Goal: Task Accomplishment & Management: Complete application form

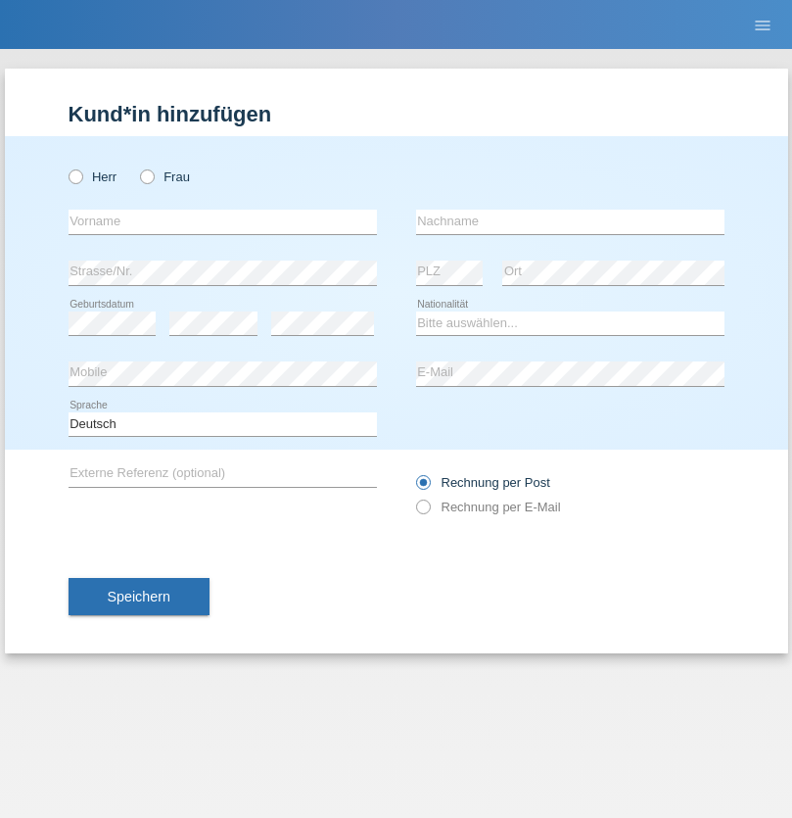
radio input "true"
click at [222, 221] on input "text" at bounding box center [223, 222] width 309 height 24
type input "Thammachat"
click at [570, 221] on input "text" at bounding box center [570, 222] width 309 height 24
type input "Kaewphoung"
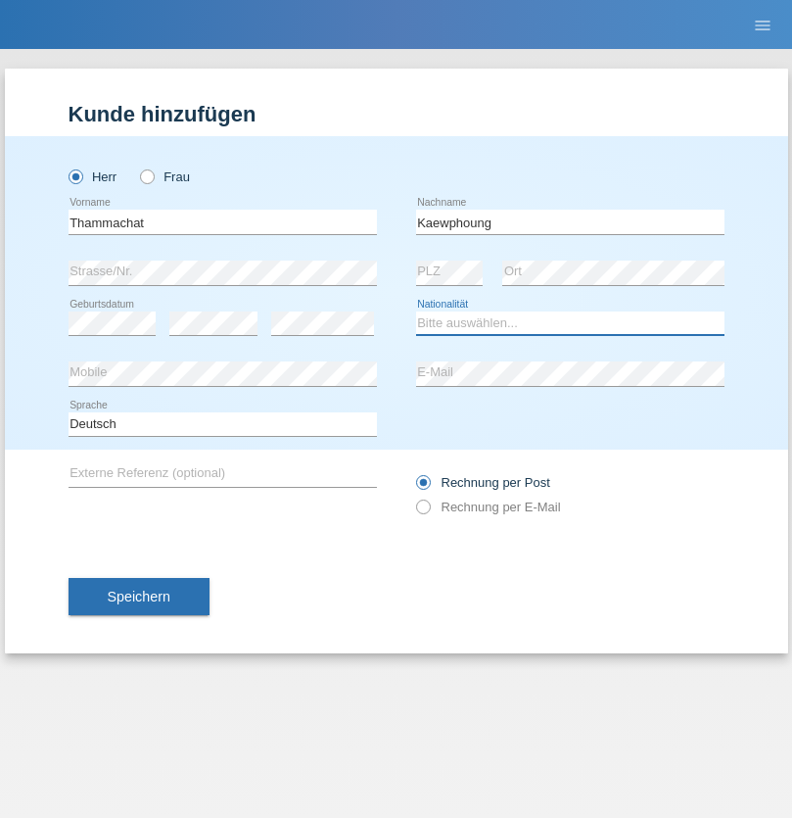
select select "TH"
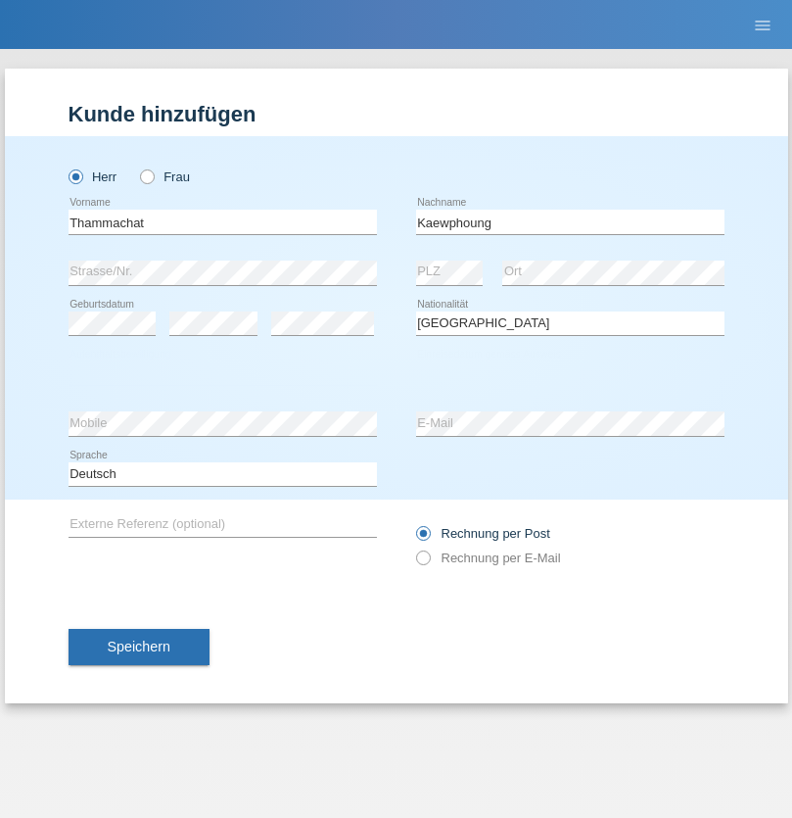
select select "C"
select select "23"
select select "12"
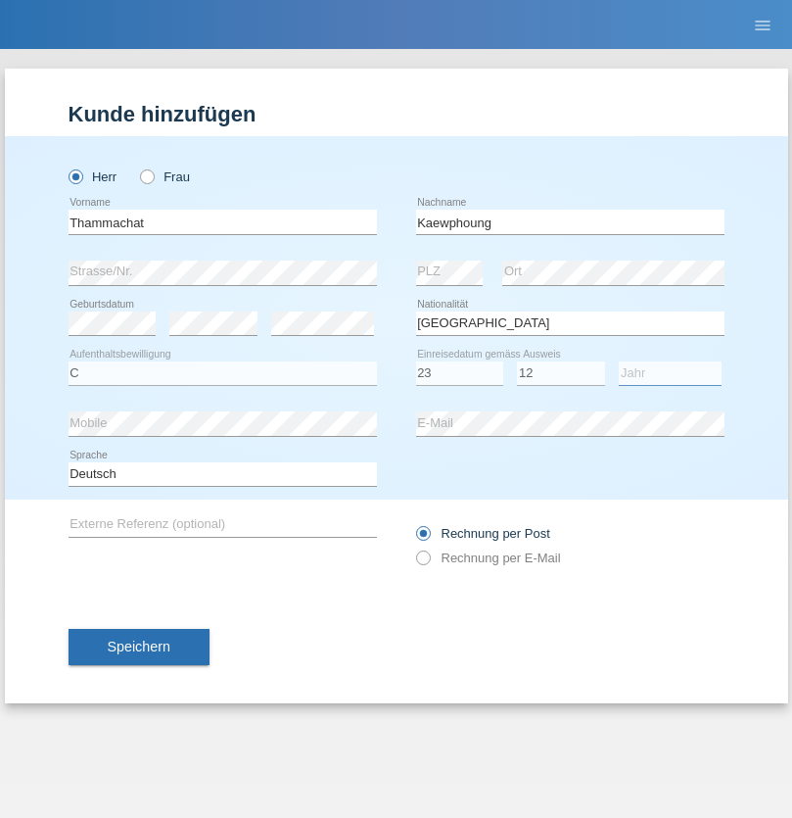
select select "2021"
select select "en"
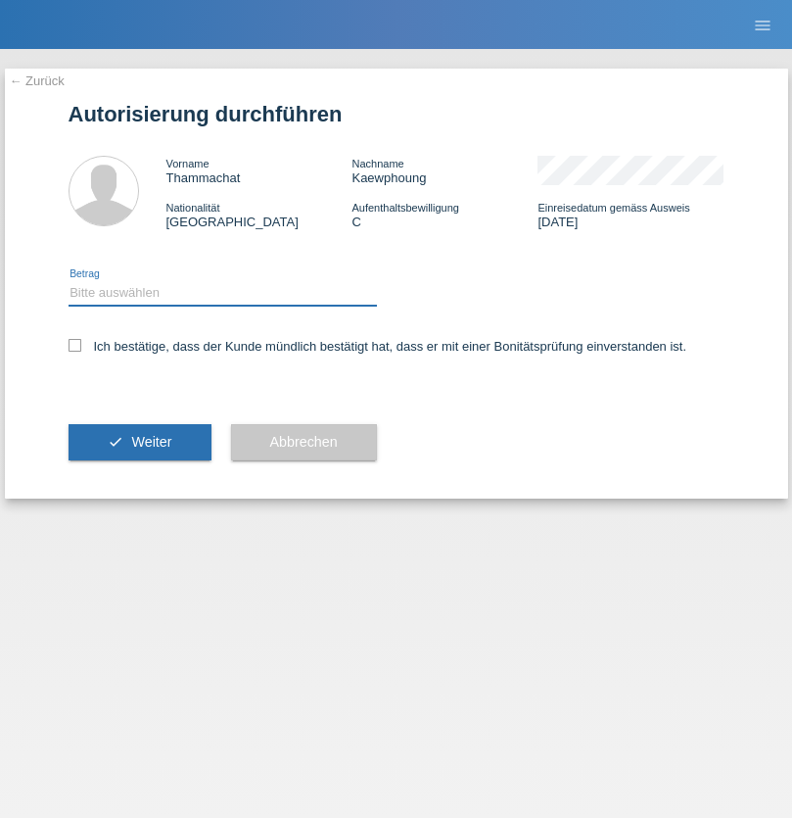
select select "1"
checkbox input "true"
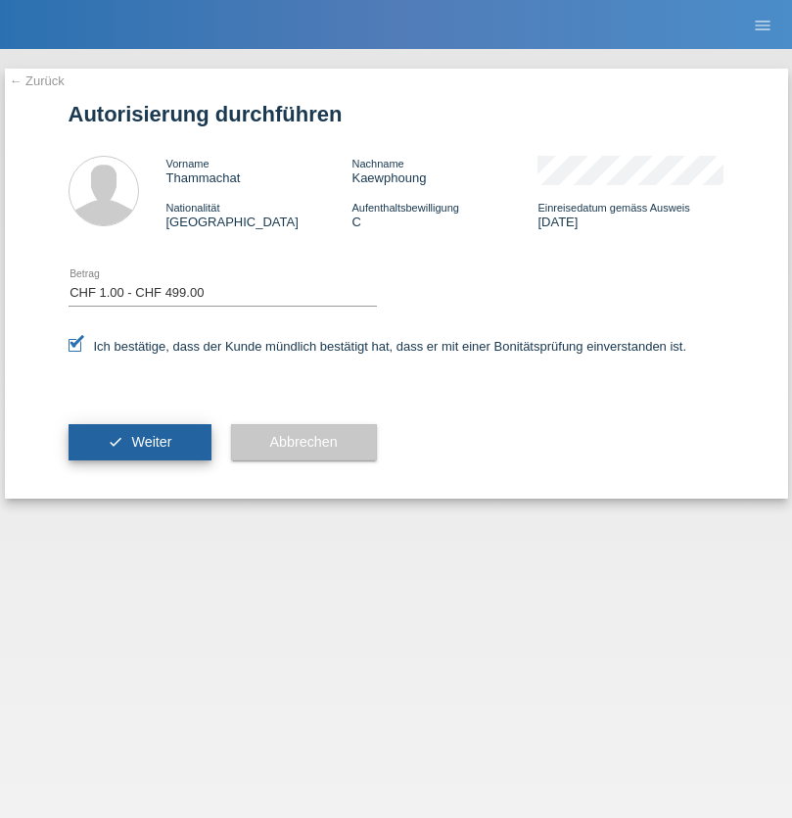
click at [139, 442] on span "Weiter" at bounding box center [151, 442] width 40 height 16
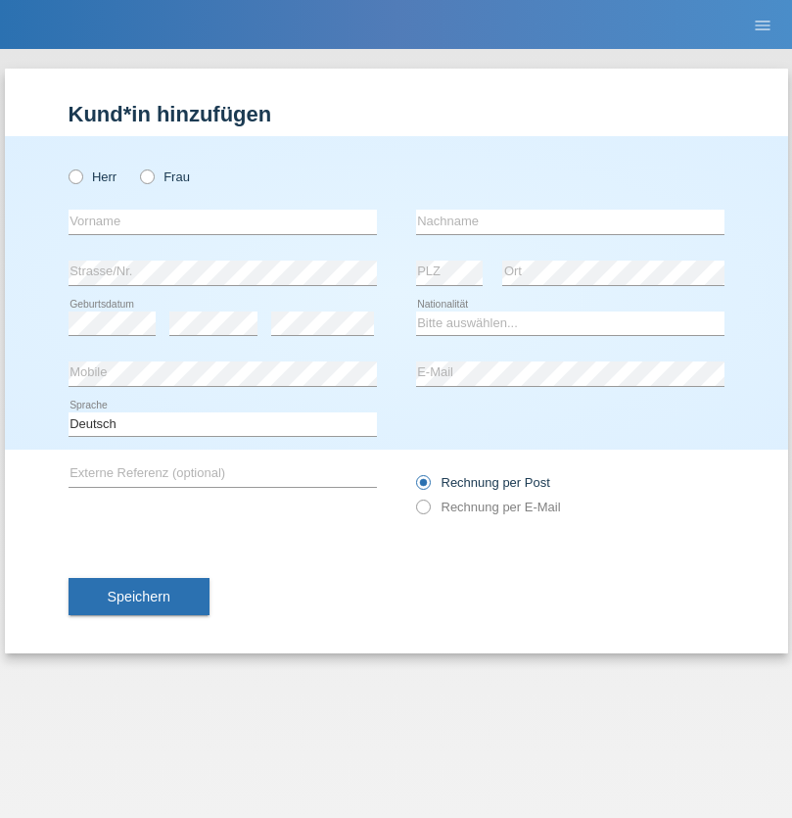
radio input "true"
click at [222, 221] on input "text" at bounding box center [223, 222] width 309 height 24
type input "Thammachat"
click at [570, 221] on input "text" at bounding box center [570, 222] width 309 height 24
type input "Kaewphoung"
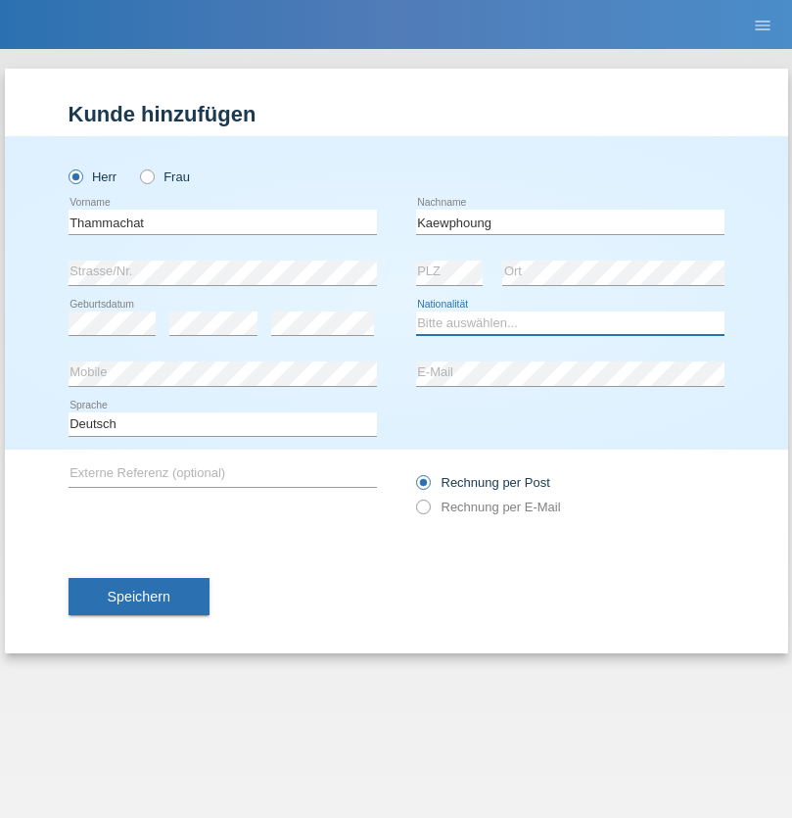
select select "TH"
select select "C"
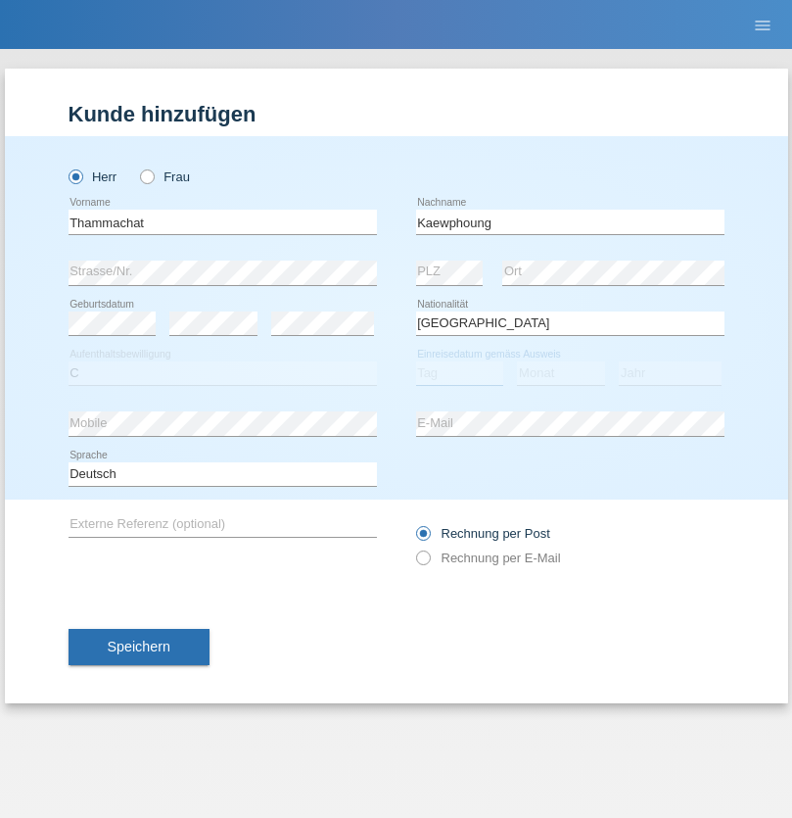
select select "23"
select select "12"
select select "2021"
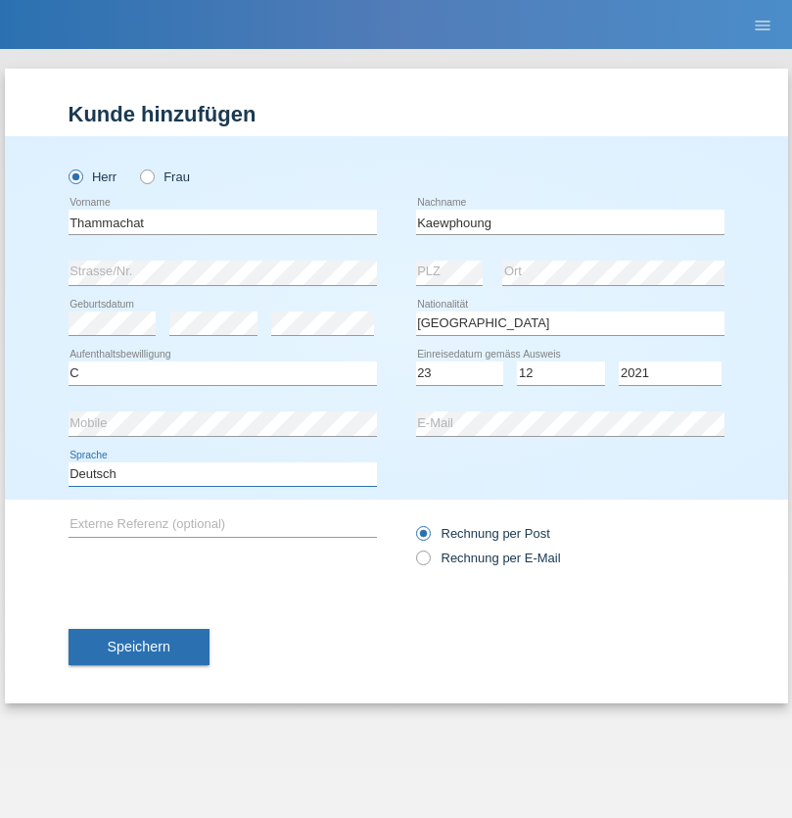
select select "en"
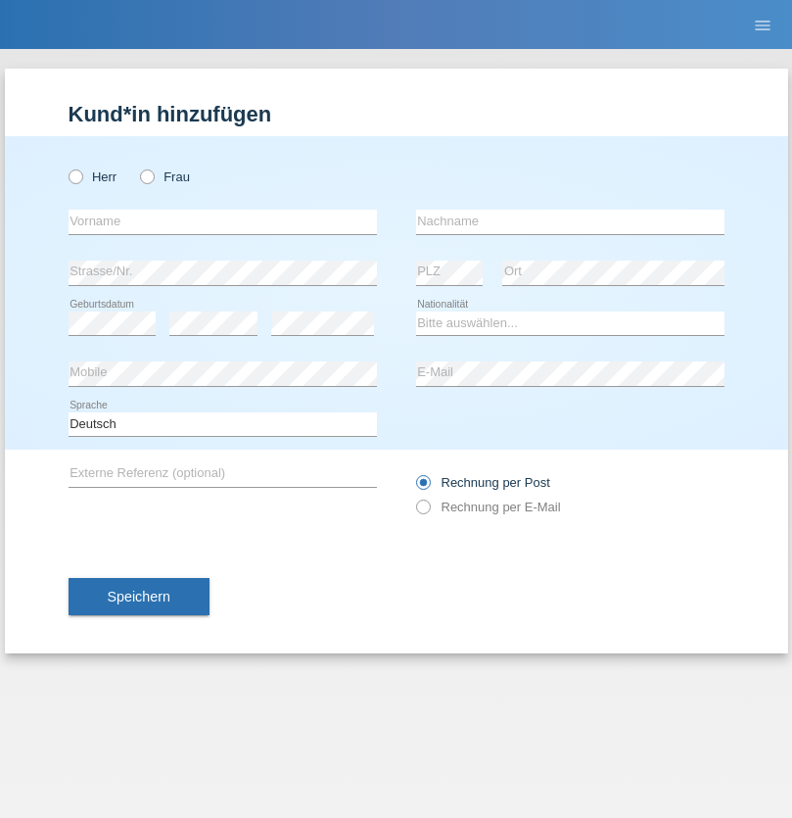
radio input "true"
click at [222, 221] on input "text" at bounding box center [223, 222] width 309 height 24
type input "[PERSON_NAME]"
click at [570, 221] on input "text" at bounding box center [570, 222] width 309 height 24
type input "singer"
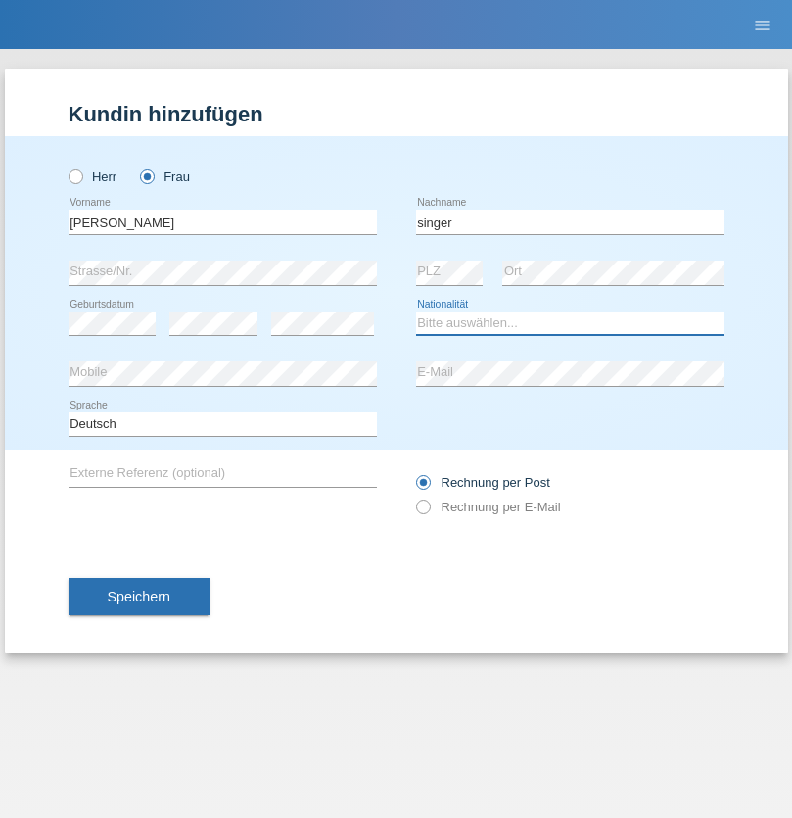
select select "CH"
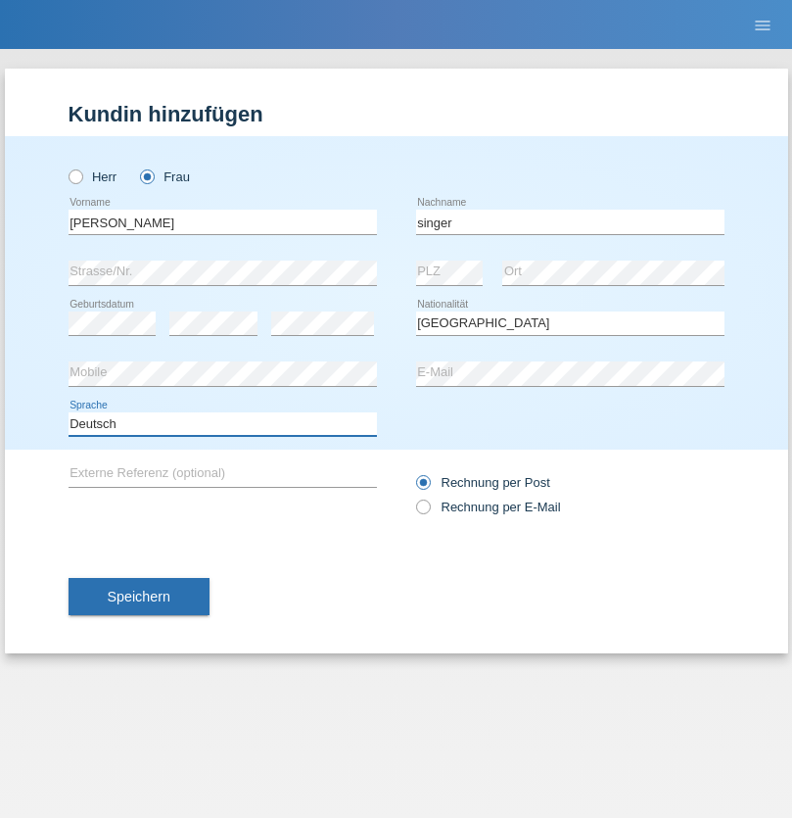
select select "en"
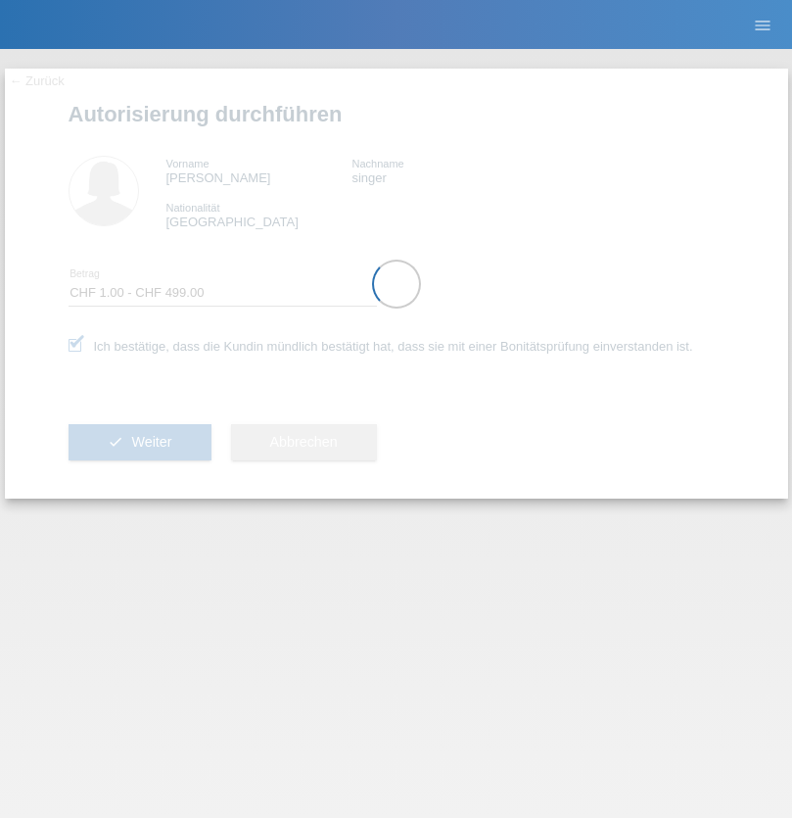
select select "1"
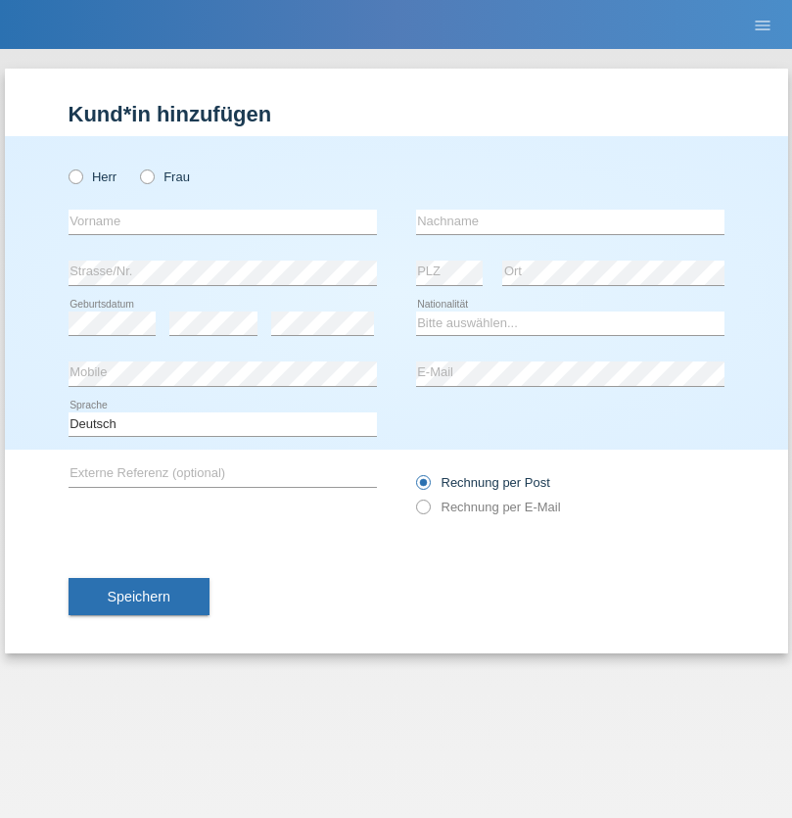
radio input "true"
click at [222, 221] on input "text" at bounding box center [223, 222] width 309 height 24
type input "Diala"
click at [570, 221] on input "text" at bounding box center [570, 222] width 309 height 24
type input "Bitar"
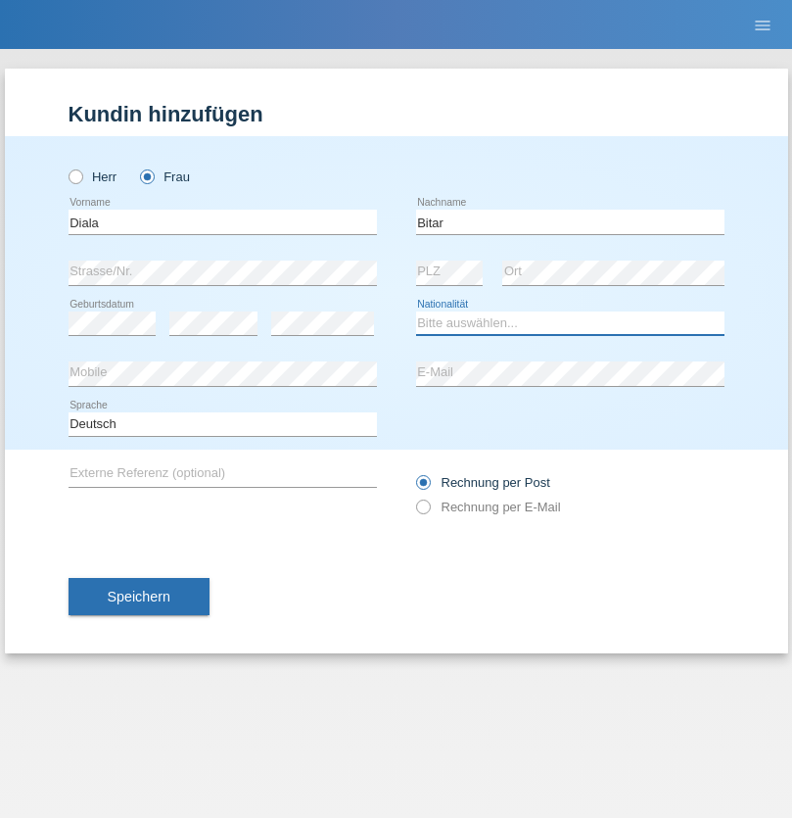
select select "SY"
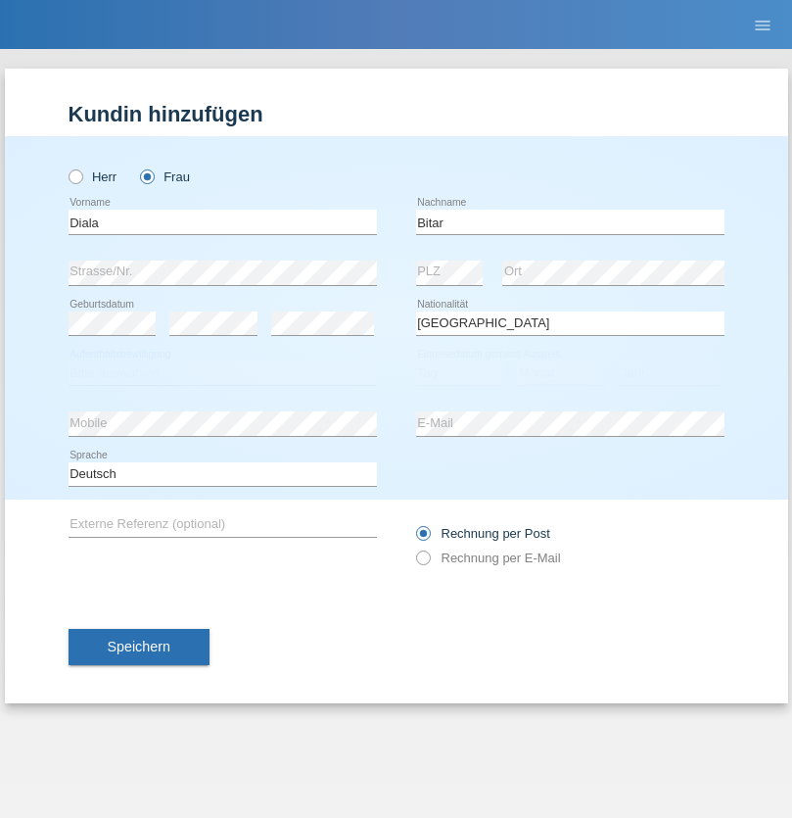
select select "C"
select select "13"
select select "03"
select select "1987"
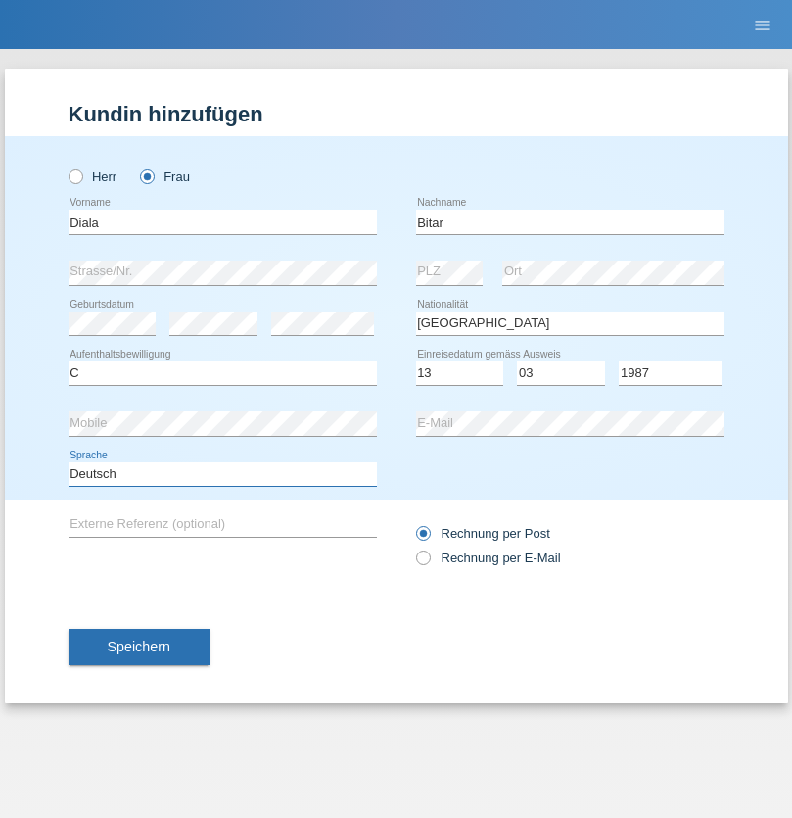
select select "en"
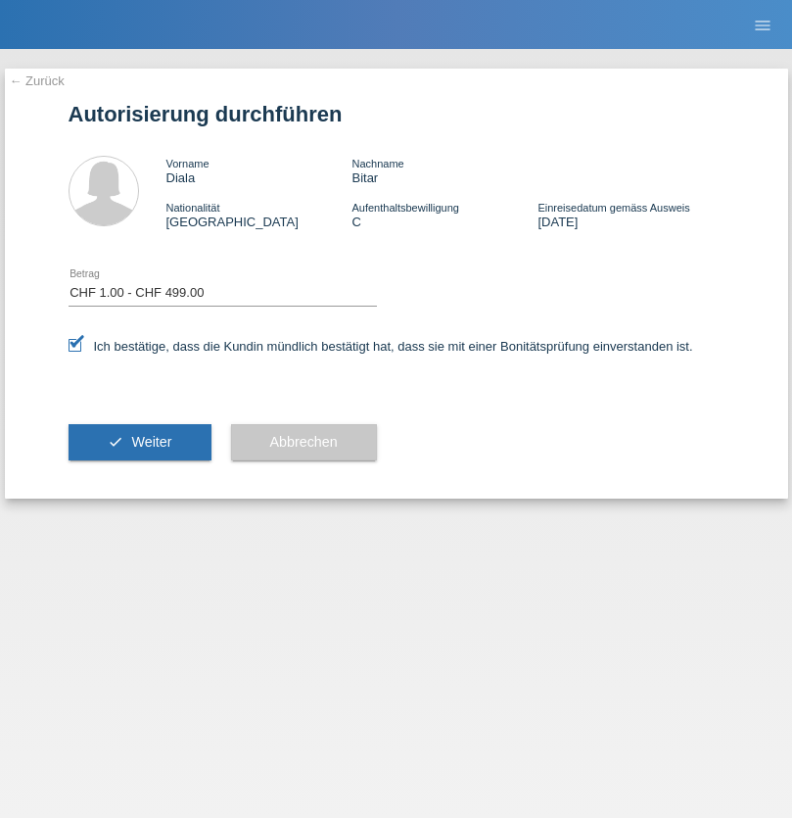
select select "1"
click at [139, 442] on span "Weiter" at bounding box center [151, 442] width 40 height 16
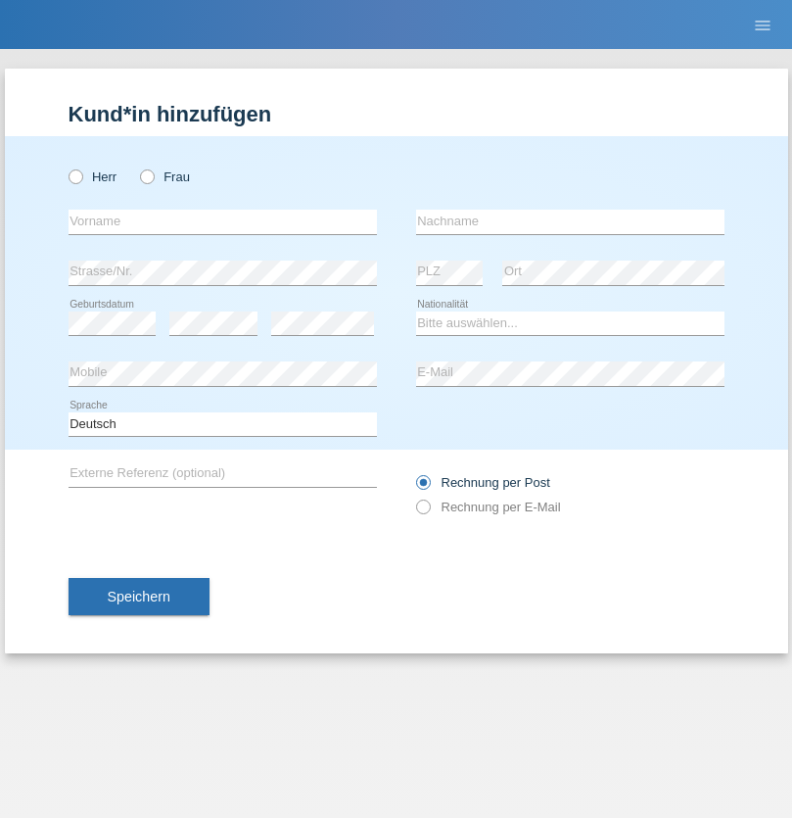
radio input "true"
click at [222, 221] on input "text" at bounding box center [223, 222] width 309 height 24
type input "Chiara Maria"
click at [570, 221] on input "text" at bounding box center [570, 222] width 309 height 24
type input "Recine"
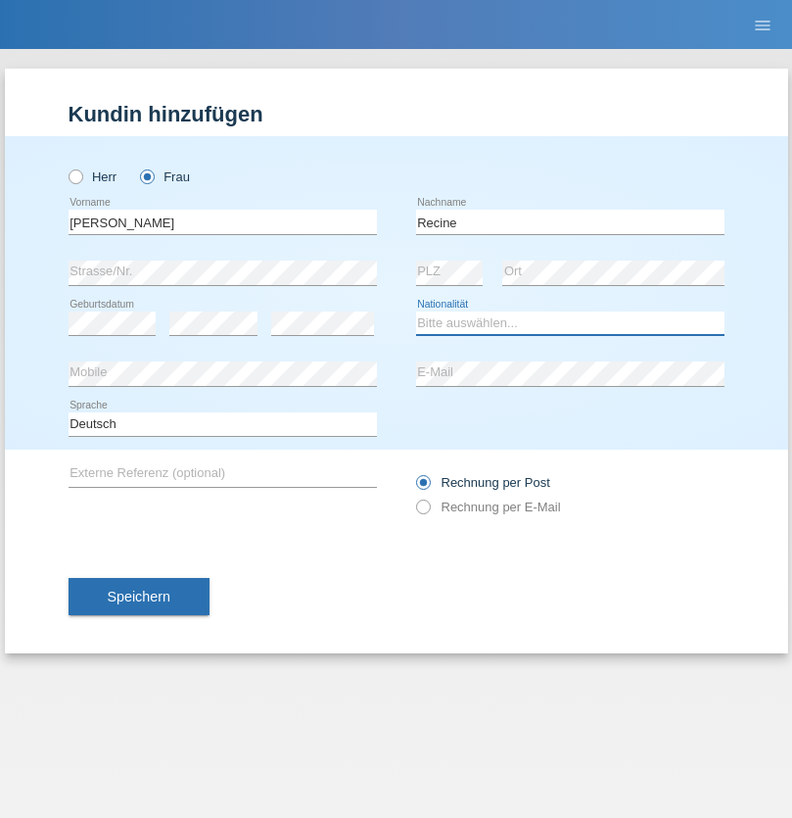
select select "CH"
radio input "true"
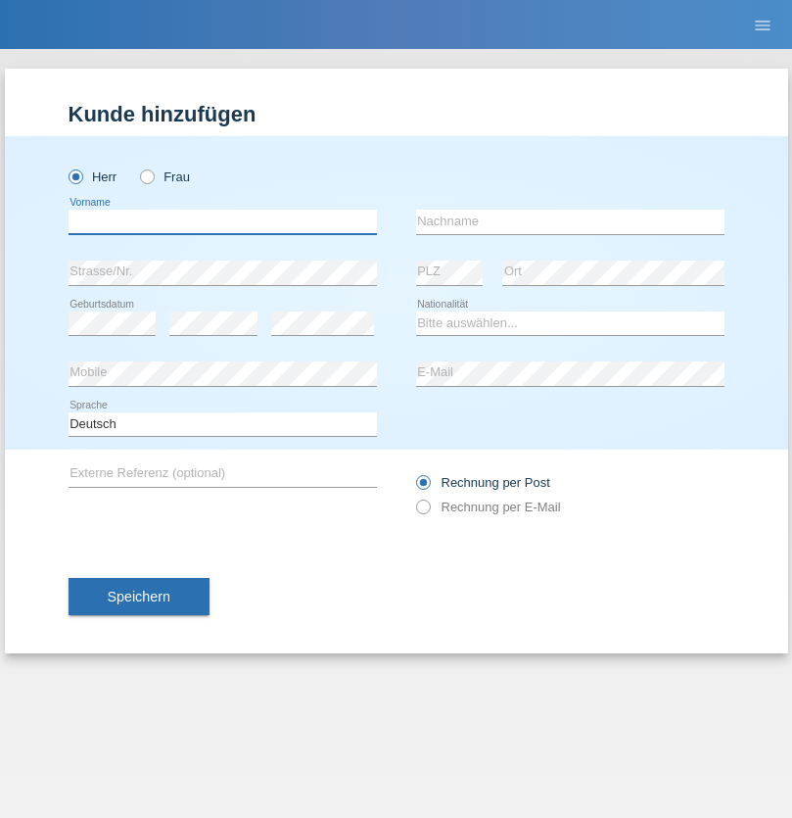
click at [222, 221] on input "text" at bounding box center [223, 222] width 309 height 24
type input "Christof"
click at [570, 221] on input "text" at bounding box center [570, 222] width 309 height 24
type input "Schenkel"
select select "CH"
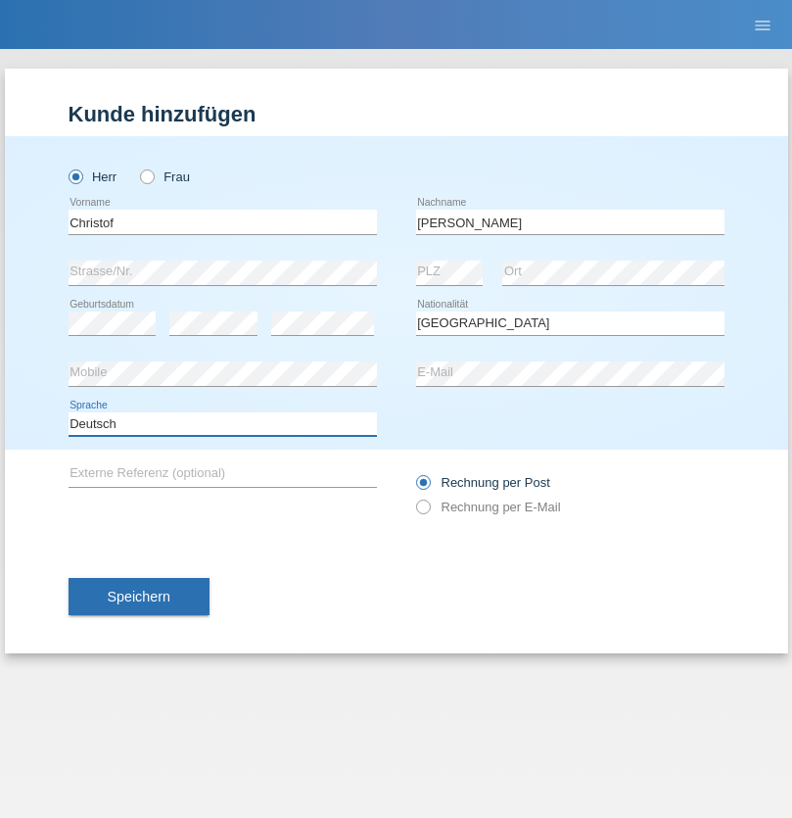
select select "en"
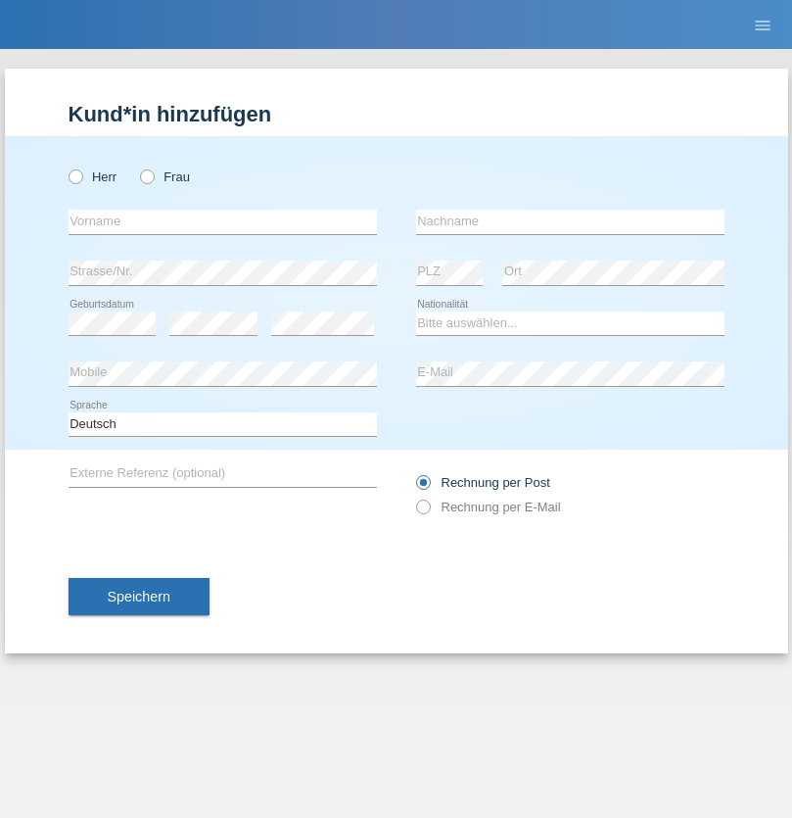
radio input "true"
click at [222, 221] on input "text" at bounding box center [223, 222] width 309 height 24
type input "Qashqo"
click at [570, 221] on input "text" at bounding box center [570, 222] width 309 height 24
type input "[PERSON_NAME]"
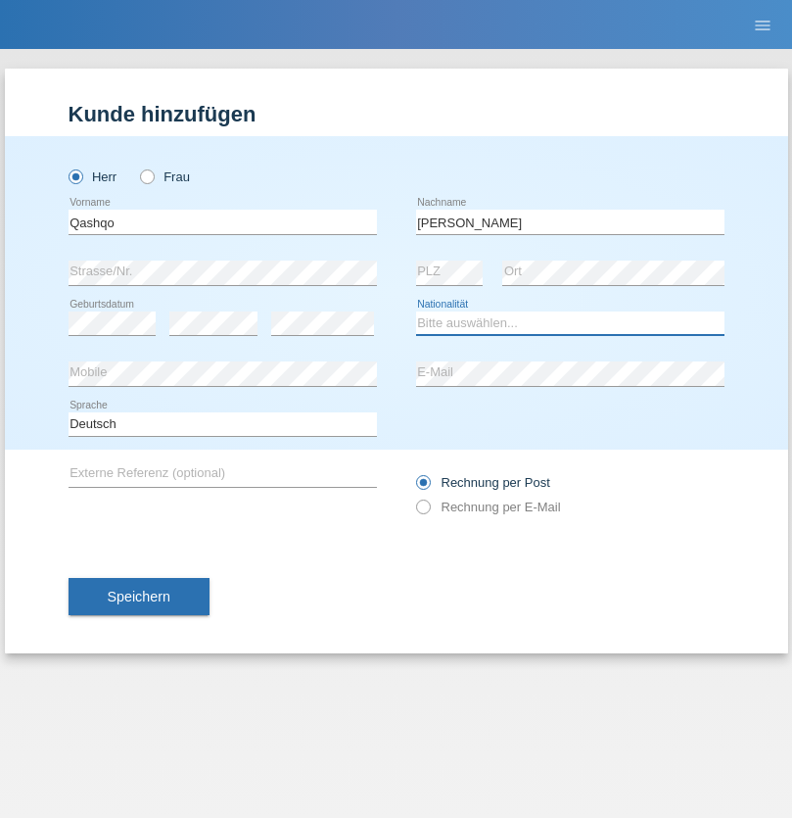
select select "CH"
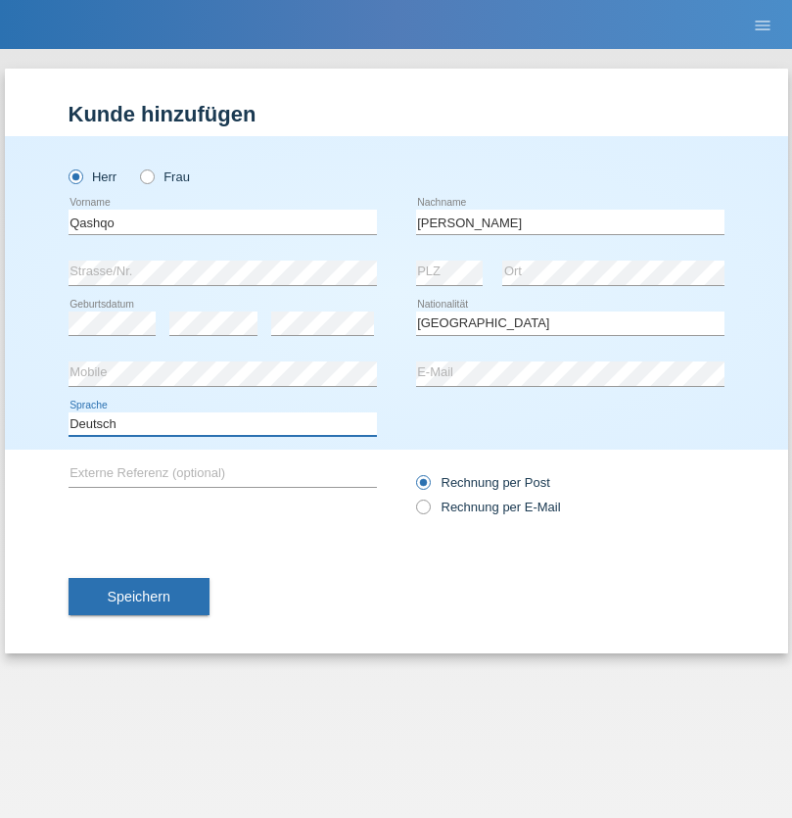
select select "en"
